Goal: Information Seeking & Learning: Learn about a topic

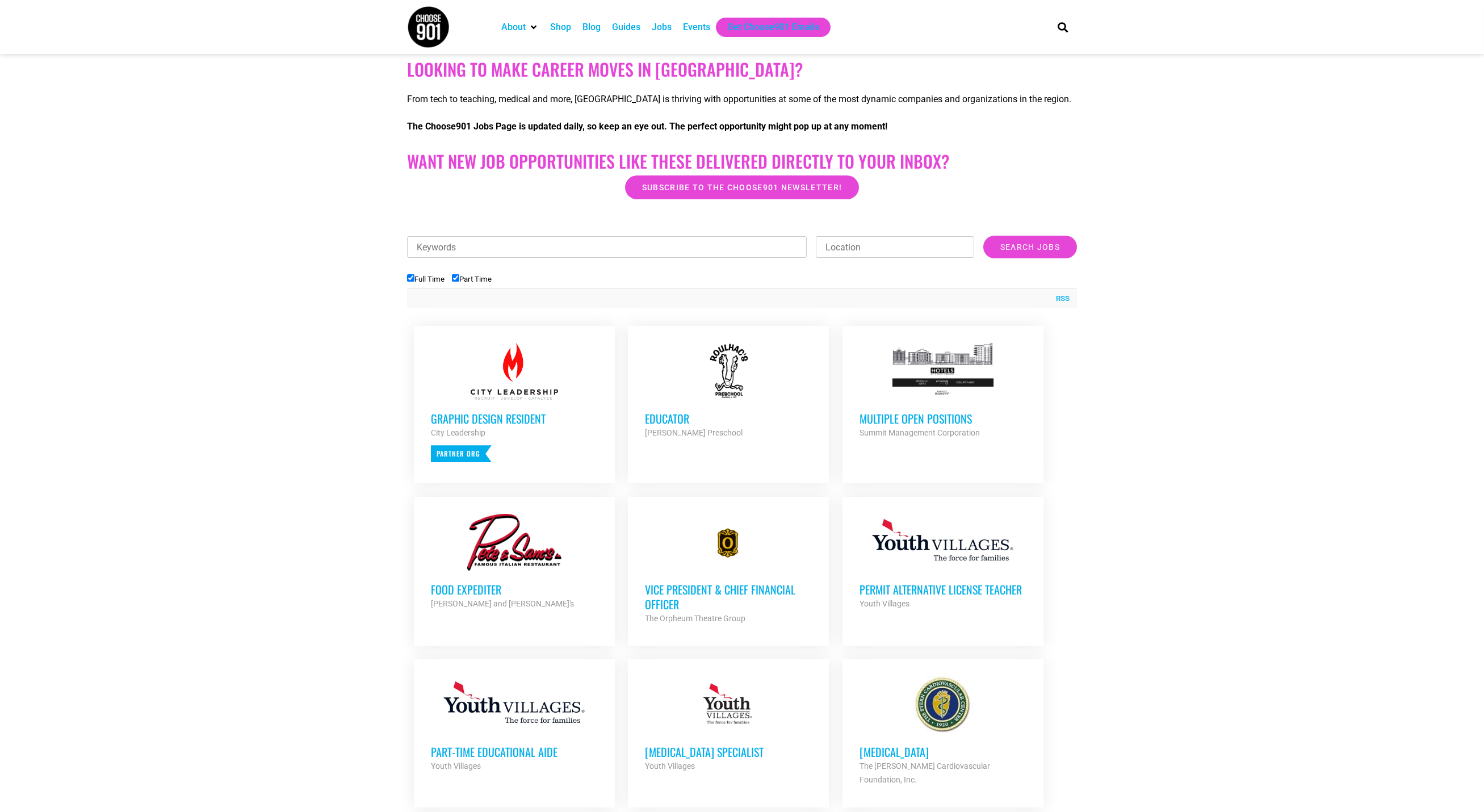
scroll to position [195, 0]
click at [936, 423] on h3 "Multiple Open Positions" at bounding box center [943, 417] width 167 height 15
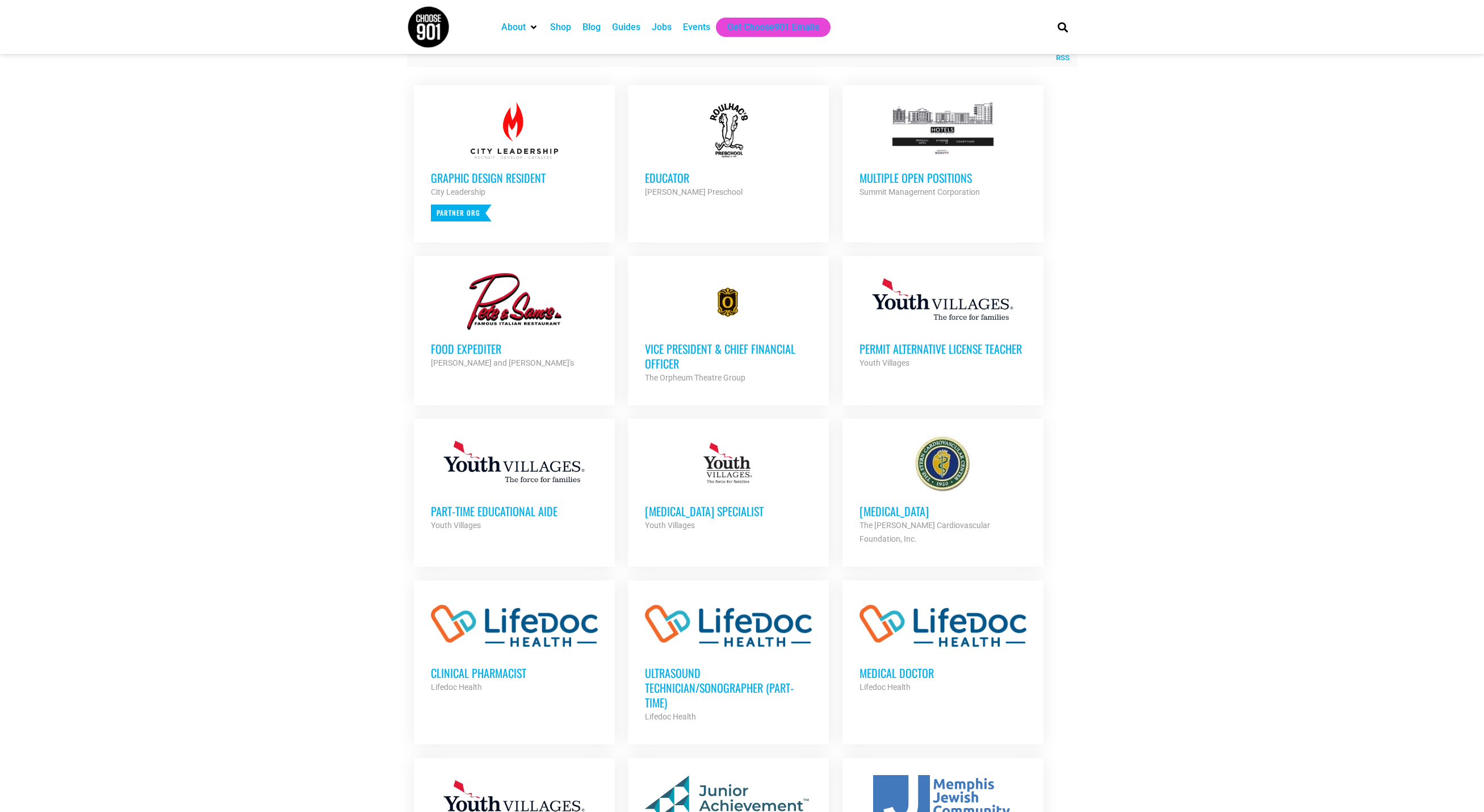
scroll to position [440, 0]
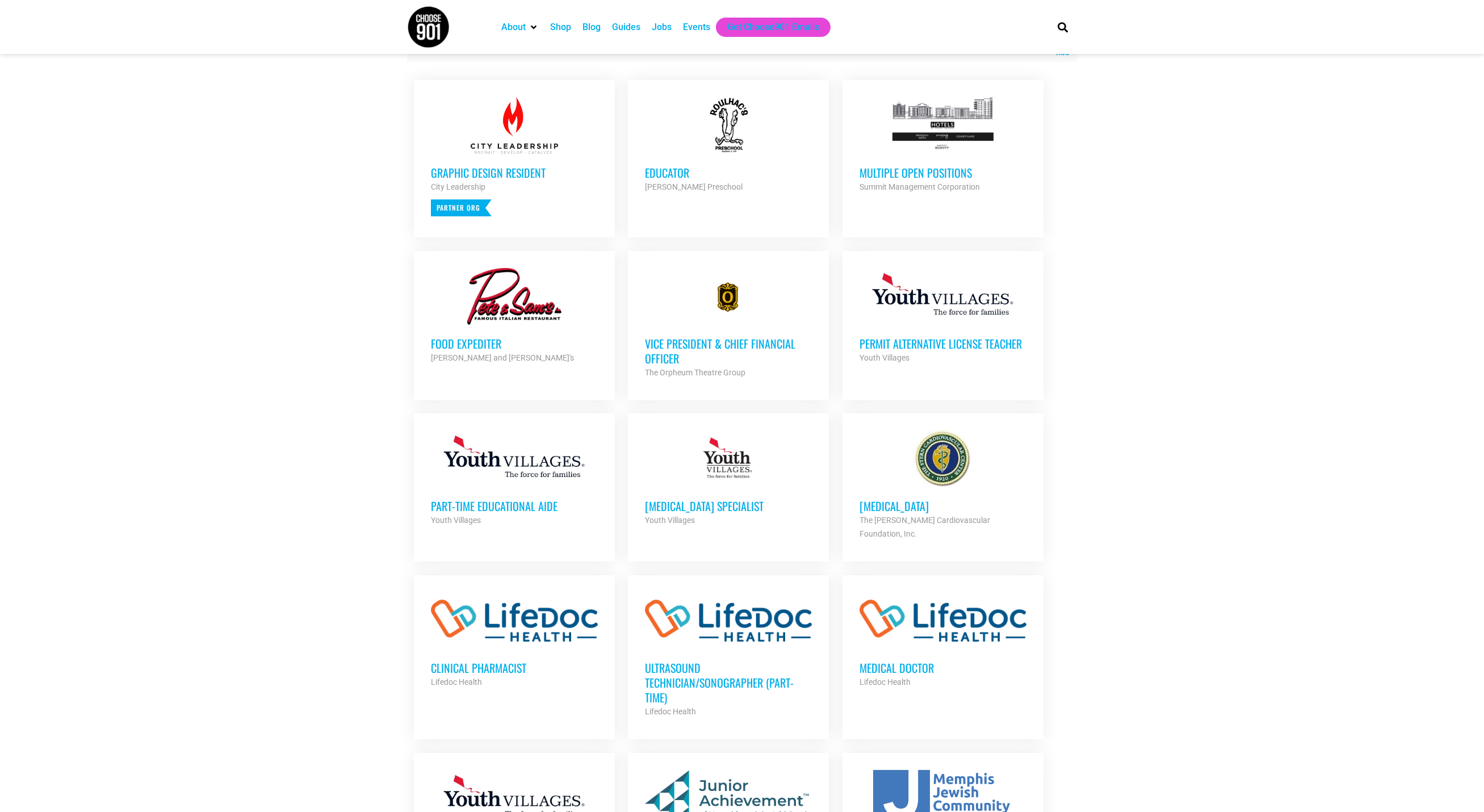
click at [512, 506] on h3 "Part-Time Educational Aide" at bounding box center [514, 505] width 167 height 15
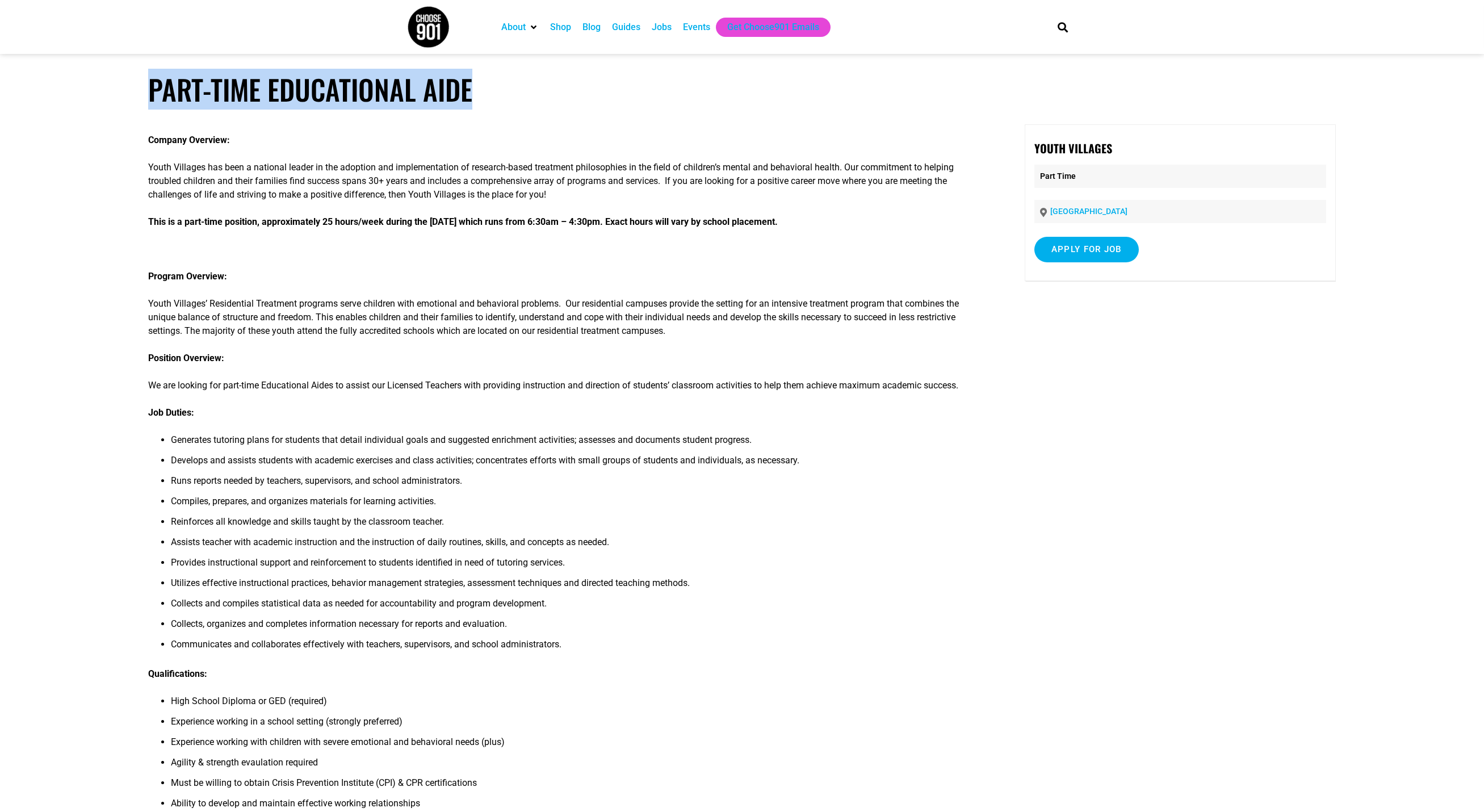
drag, startPoint x: 478, startPoint y: 83, endPoint x: 128, endPoint y: 79, distance: 350.0
click at [128, 79] on article "Part-Time Educational Aide Company Overview: Youth Villages has been a national…" at bounding box center [742, 565] width 1484 height 986
copy h1 "Part-Time Educational Aide"
